Goal: Task Accomplishment & Management: Use online tool/utility

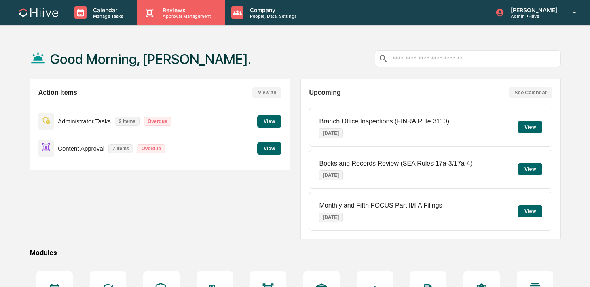
click at [161, 19] on div "Reviews Approval Management" at bounding box center [180, 12] width 87 height 25
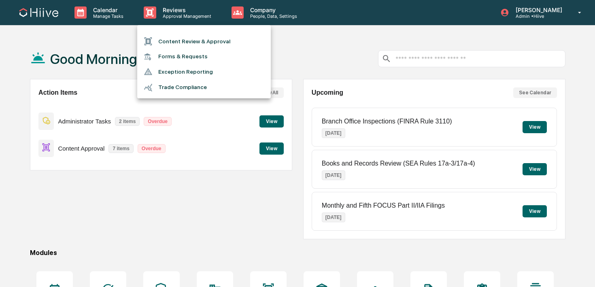
click at [161, 42] on li "Content Review & Approval" at bounding box center [203, 41] width 133 height 15
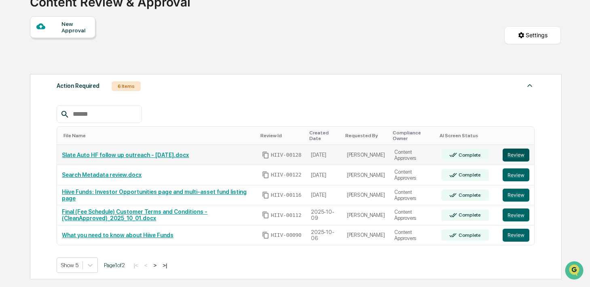
click at [517, 153] on button "Review" at bounding box center [516, 154] width 27 height 13
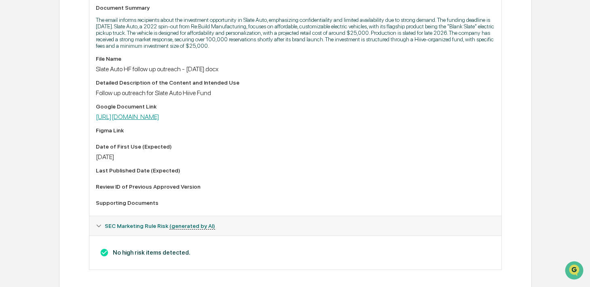
click at [159, 119] on link "https://docs.google.com/document/d/1UbRUny7HIHT3oLFfdppmVdrNaPGNnE8R/edit" at bounding box center [128, 117] width 64 height 8
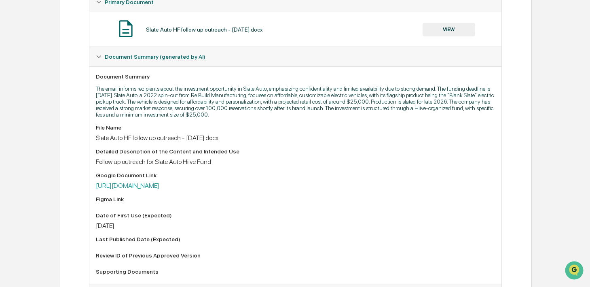
scroll to position [86, 0]
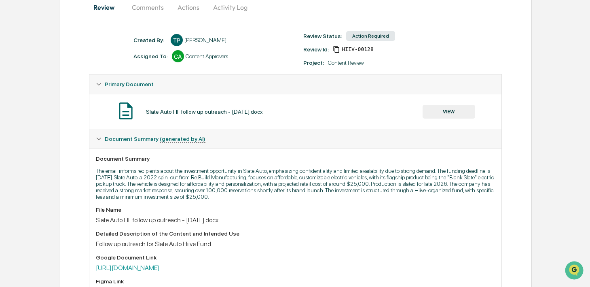
click at [443, 110] on button "VIEW" at bounding box center [449, 112] width 53 height 14
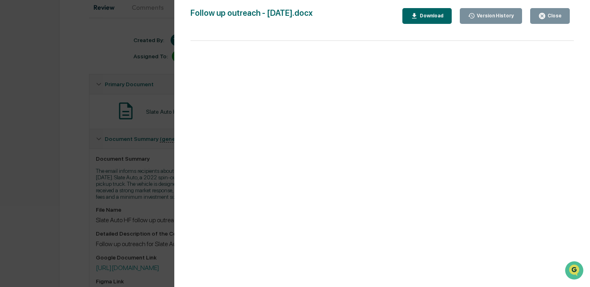
click at [123, 137] on div "Version History 10/15/2025, 03:16 AM Ted Pispidikis Follow up outreach - 10.14.…" at bounding box center [295, 143] width 590 height 287
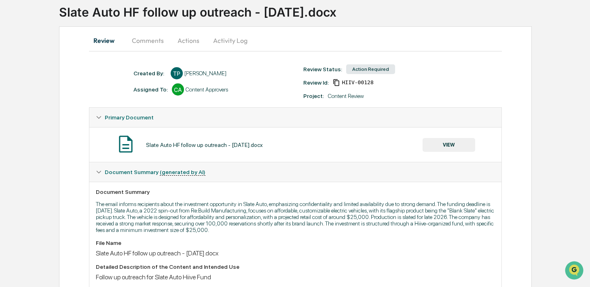
scroll to position [6, 0]
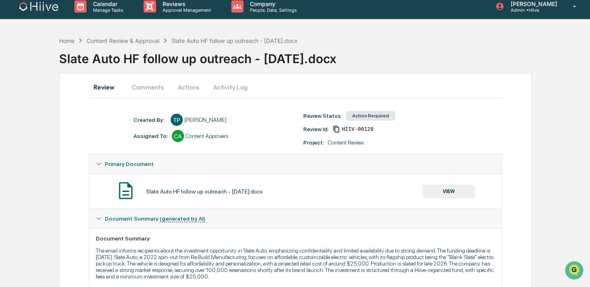
click at [149, 88] on button "Comments" at bounding box center [147, 86] width 45 height 19
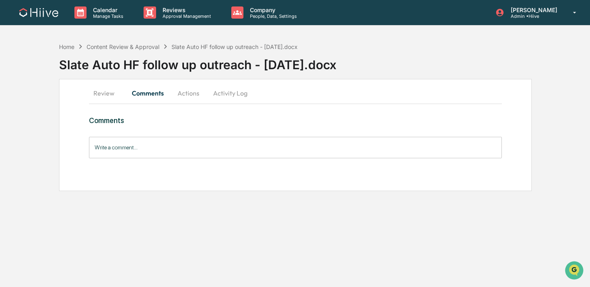
scroll to position [0, 0]
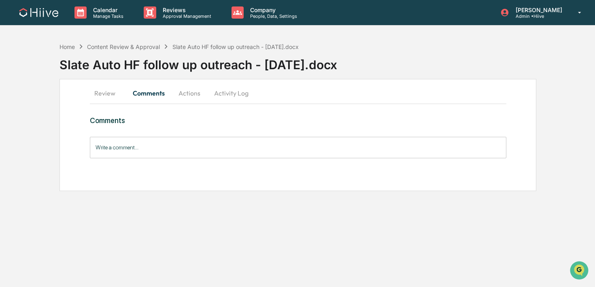
click at [154, 135] on div "Comments Write a comment... Write a comment..." at bounding box center [298, 137] width 416 height 42
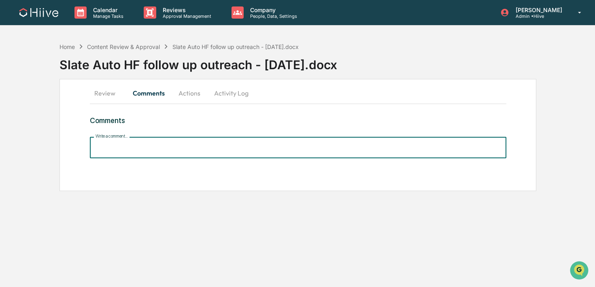
click at [141, 146] on input "Write a comment..." at bounding box center [298, 147] width 416 height 21
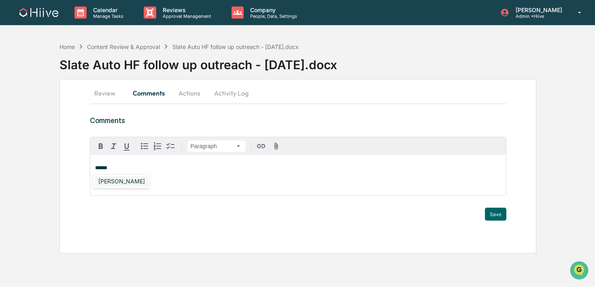
click at [114, 181] on div "Susan Woodard" at bounding box center [121, 181] width 53 height 10
click at [492, 215] on button "Save" at bounding box center [495, 214] width 21 height 13
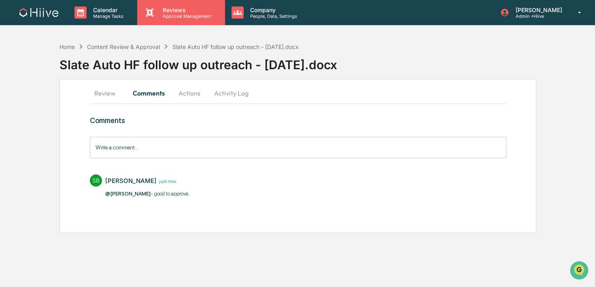
click at [167, 19] on div "Reviews Approval Management" at bounding box center [180, 12] width 87 height 25
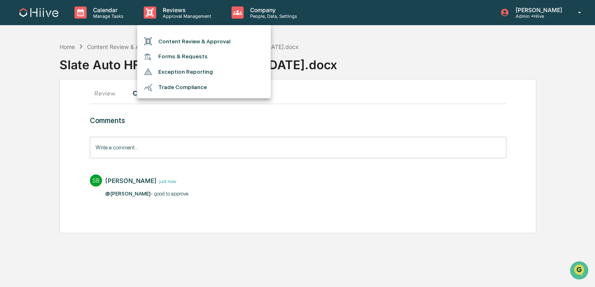
click at [167, 45] on li "Content Review & Approval" at bounding box center [203, 41] width 133 height 15
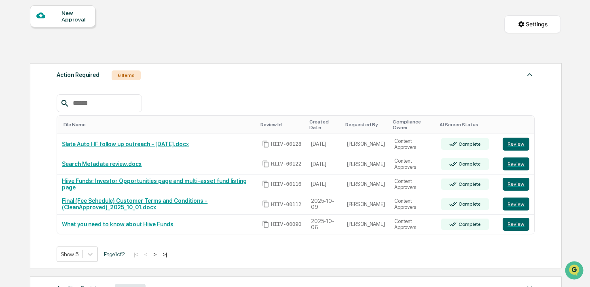
scroll to position [74, 0]
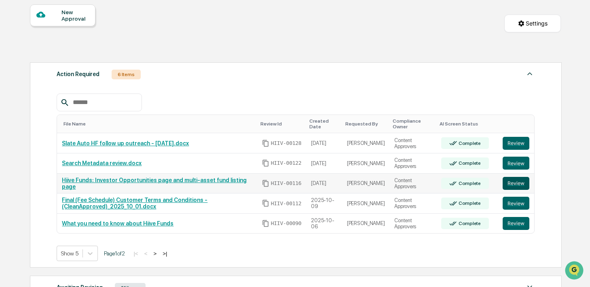
click at [508, 186] on button "Review" at bounding box center [516, 183] width 27 height 13
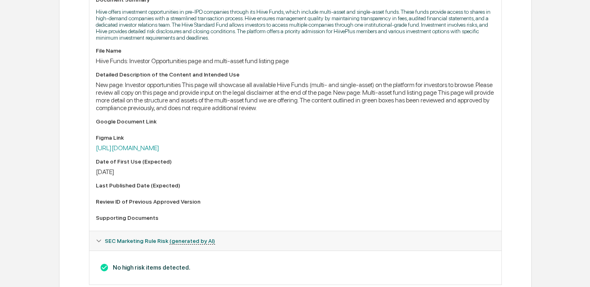
scroll to position [256, 0]
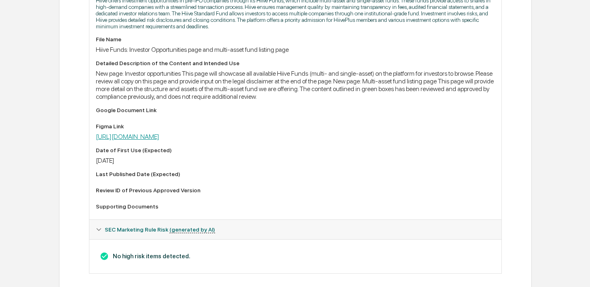
click at [159, 140] on link "[URL][DOMAIN_NAME]" at bounding box center [128, 137] width 64 height 8
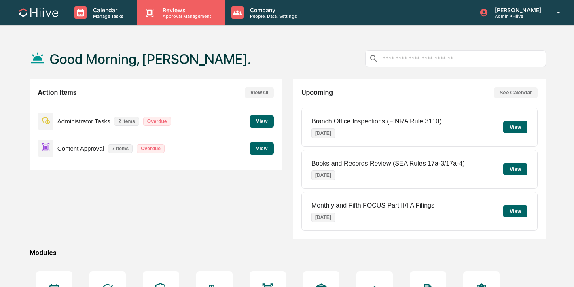
click at [157, 20] on div "Reviews Approval Management" at bounding box center [180, 12] width 87 height 25
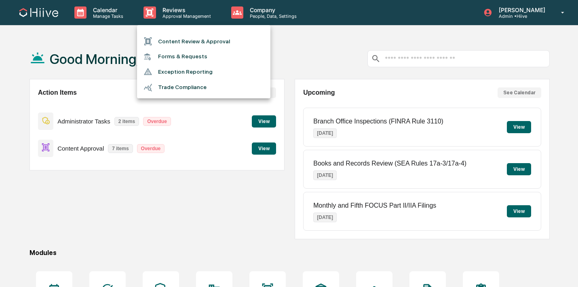
click at [162, 42] on li "Content Review & Approval" at bounding box center [203, 41] width 133 height 15
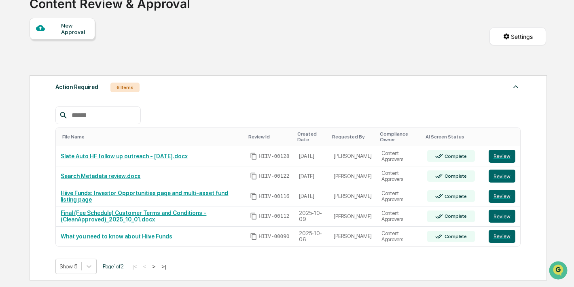
scroll to position [80, 0]
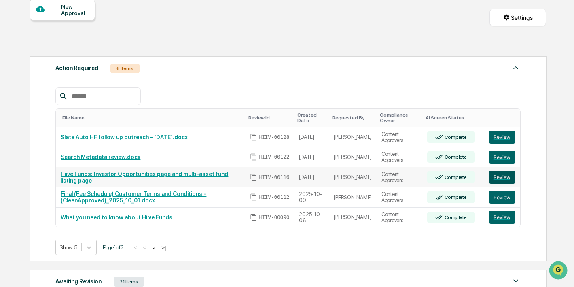
click at [496, 178] on button "Review" at bounding box center [502, 177] width 27 height 13
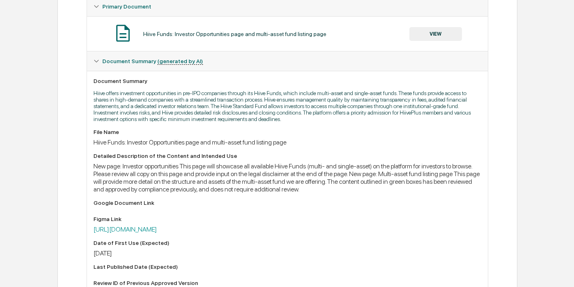
scroll to position [173, 0]
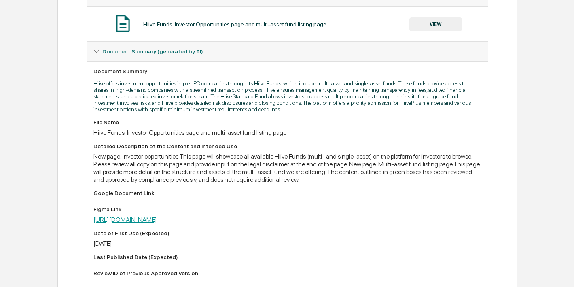
click at [157, 223] on link "[URL][DOMAIN_NAME]" at bounding box center [125, 220] width 64 height 8
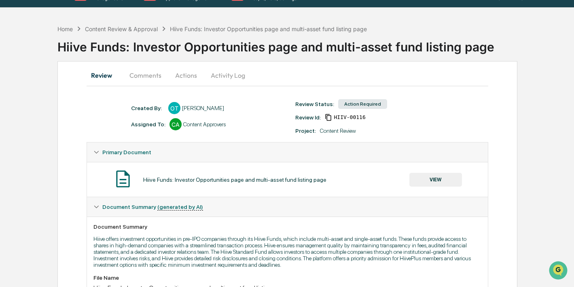
scroll to position [0, 0]
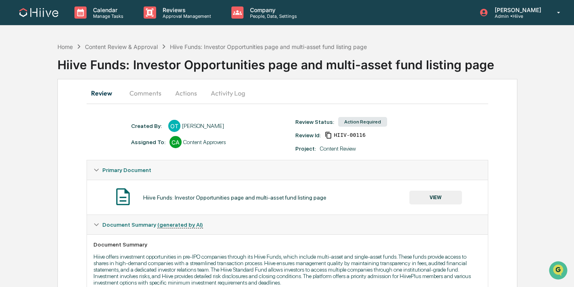
click at [215, 93] on button "Activity Log" at bounding box center [227, 92] width 47 height 19
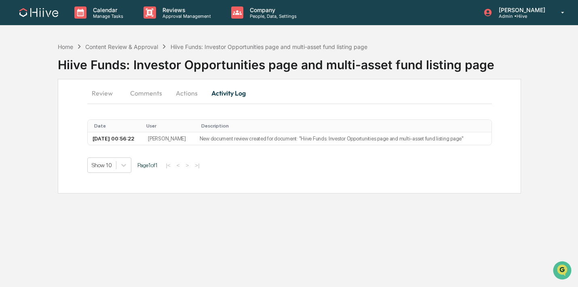
click at [191, 91] on button "Actions" at bounding box center [187, 92] width 36 height 19
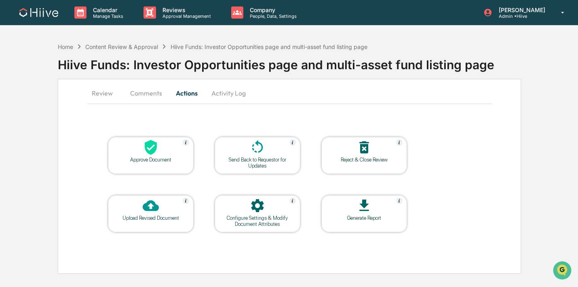
click at [267, 152] on div at bounding box center [257, 147] width 81 height 17
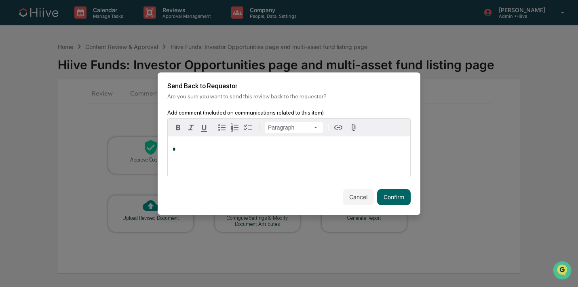
click at [271, 160] on div "*" at bounding box center [289, 156] width 243 height 40
click at [395, 197] on button "Confirm" at bounding box center [394, 197] width 34 height 16
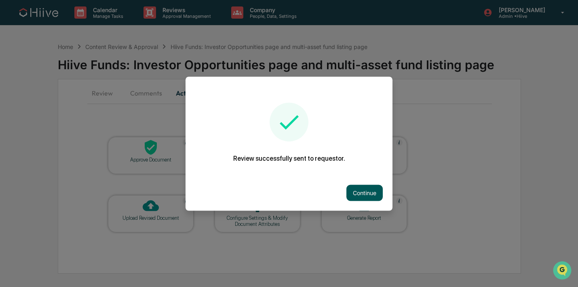
click at [363, 194] on button "Continue" at bounding box center [365, 192] width 36 height 16
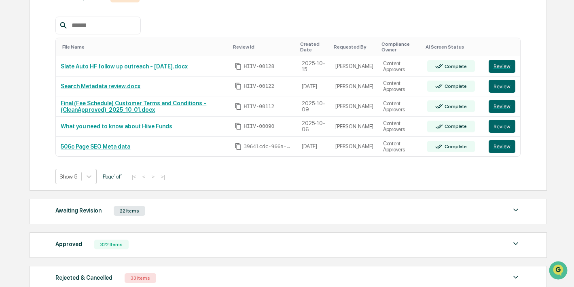
scroll to position [212, 0]
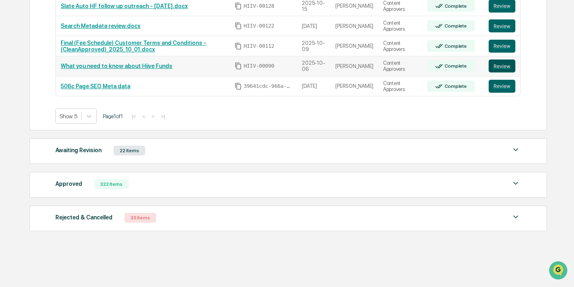
click at [504, 64] on button "Review" at bounding box center [502, 65] width 27 height 13
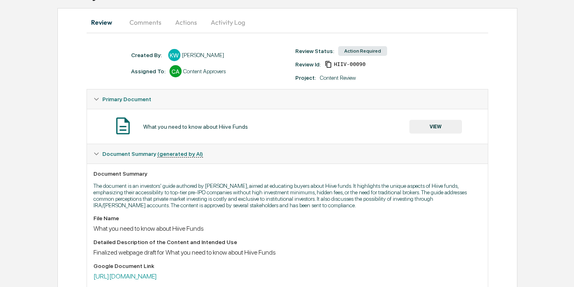
click at [148, 23] on button "Comments" at bounding box center [145, 22] width 45 height 19
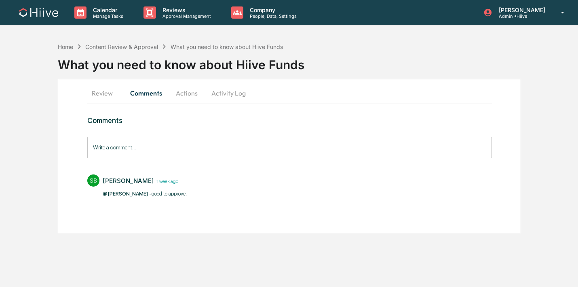
click at [104, 95] on button "Review" at bounding box center [105, 92] width 36 height 19
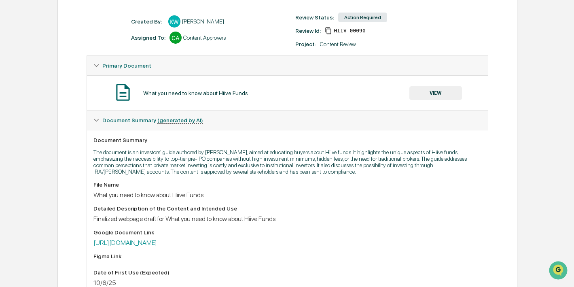
scroll to position [150, 0]
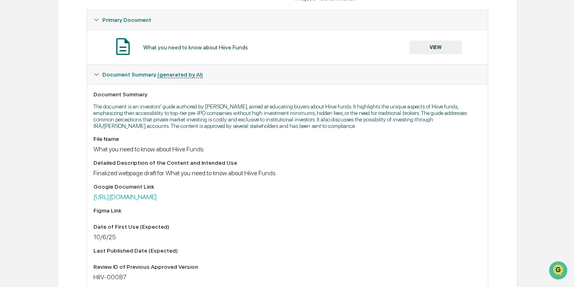
click at [418, 55] on div "What you need to know about Hiive Funds VIEW" at bounding box center [287, 46] width 388 height 21
